Goal: Task Accomplishment & Management: Manage account settings

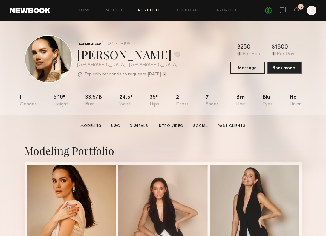
click at [152, 11] on link "Requests" at bounding box center [149, 11] width 23 height 4
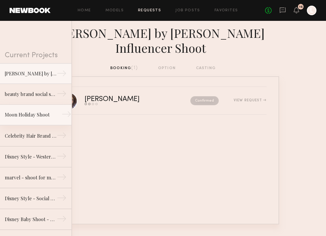
click at [24, 120] on link "Moon Holiday Shoot →" at bounding box center [35, 115] width 71 height 21
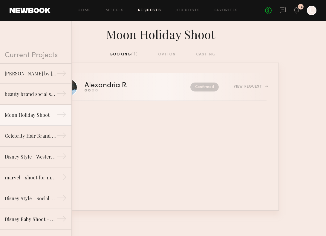
click at [120, 90] on div "Send request Model response Review hours worked Pay model" at bounding box center [121, 90] width 74 height 2
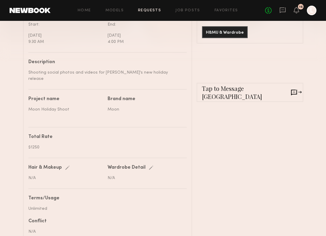
scroll to position [191, 0]
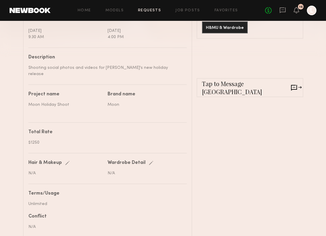
click at [163, 140] on div "$1250" at bounding box center [105, 143] width 154 height 6
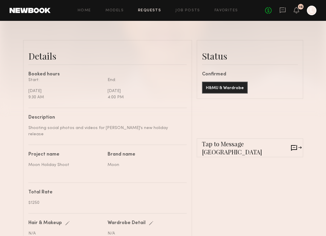
scroll to position [131, 0]
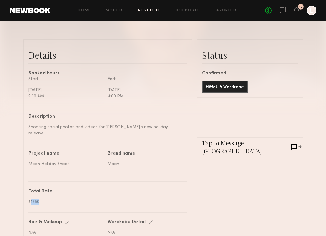
drag, startPoint x: 30, startPoint y: 195, endPoint x: 43, endPoint y: 195, distance: 12.2
click at [43, 199] on div "$1250" at bounding box center [105, 202] width 154 height 6
copy div "1250"
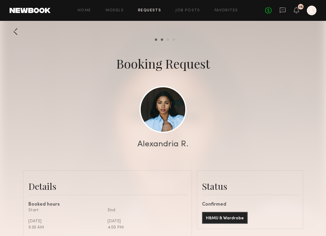
click at [14, 31] on div at bounding box center [16, 32] width 12 height 12
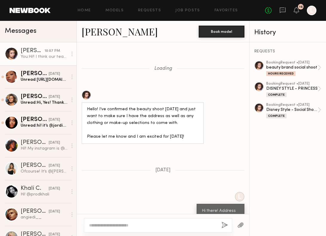
scroll to position [480, 0]
